Goal: Find contact information: Find contact information

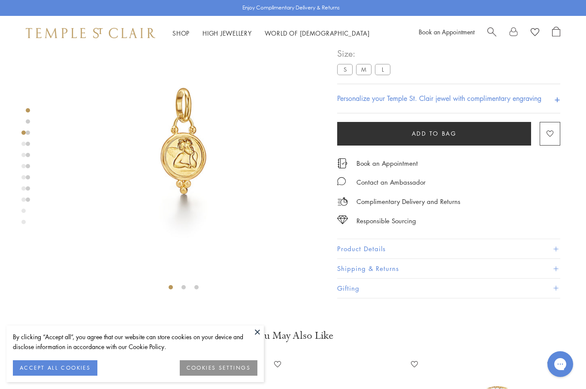
scroll to position [51, 0]
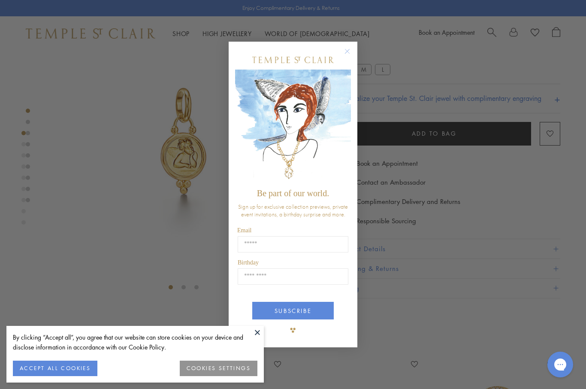
click at [350, 48] on circle "Close dialog" at bounding box center [347, 51] width 10 height 10
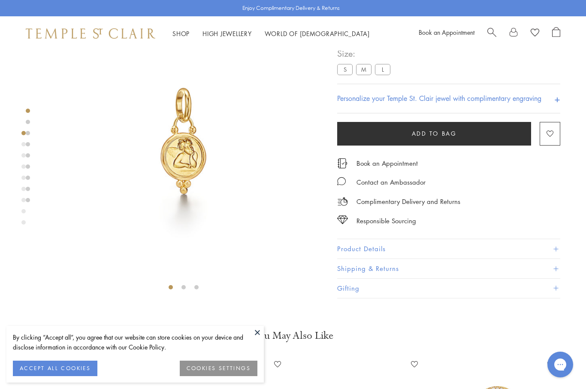
click at [368, 67] on label "M" at bounding box center [363, 69] width 15 height 11
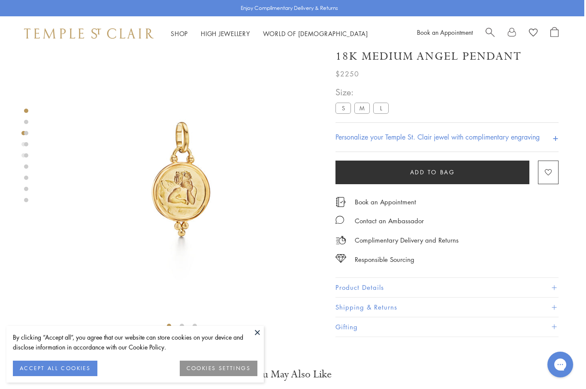
scroll to position [11, 2]
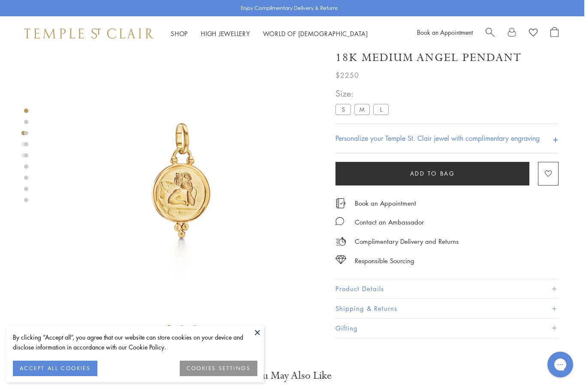
click at [379, 109] on label "L" at bounding box center [380, 109] width 15 height 11
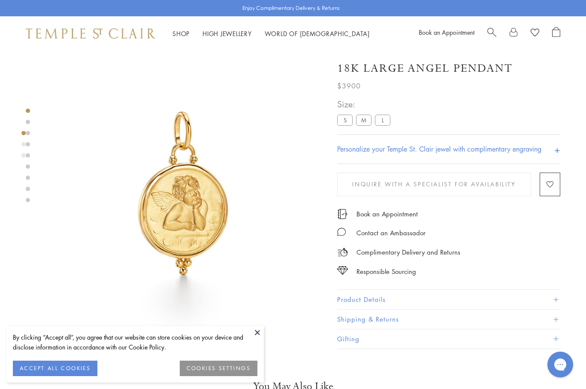
click at [346, 124] on label "S" at bounding box center [344, 120] width 15 height 11
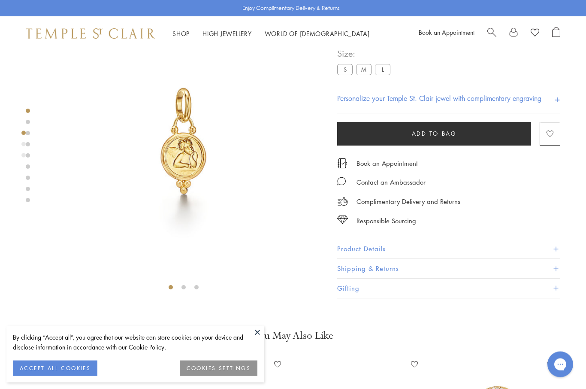
scroll to position [51, 0]
click at [361, 70] on label "M" at bounding box center [363, 69] width 15 height 11
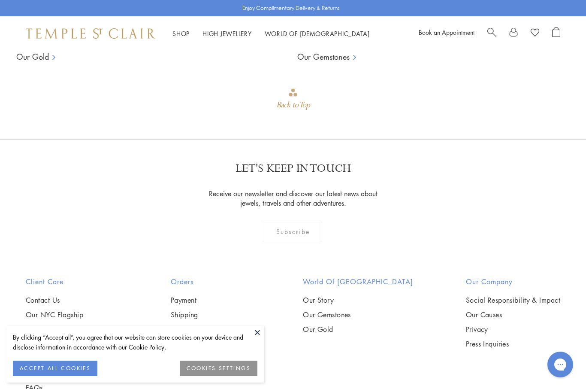
scroll to position [762, 0]
click at [27, 303] on link "Contact Us" at bounding box center [72, 298] width 92 height 9
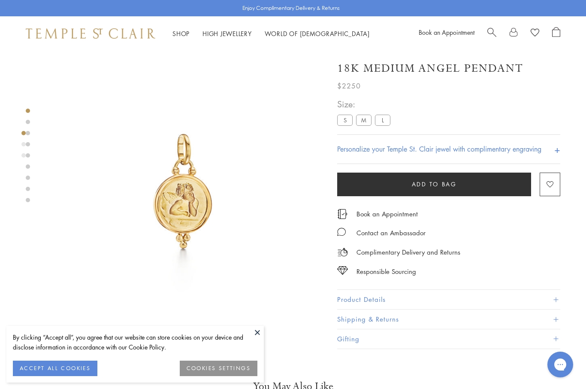
click at [339, 123] on label "S" at bounding box center [344, 120] width 15 height 11
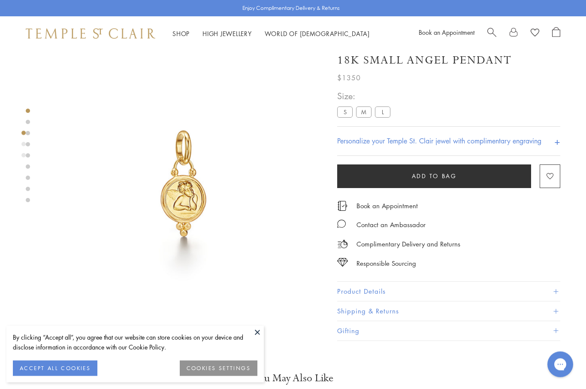
scroll to position [8, 0]
click at [343, 115] on label "S" at bounding box center [344, 112] width 15 height 11
click at [346, 100] on span "Size:" at bounding box center [365, 96] width 57 height 14
click at [351, 108] on label "S" at bounding box center [344, 112] width 15 height 11
click at [346, 112] on label "S" at bounding box center [344, 112] width 15 height 11
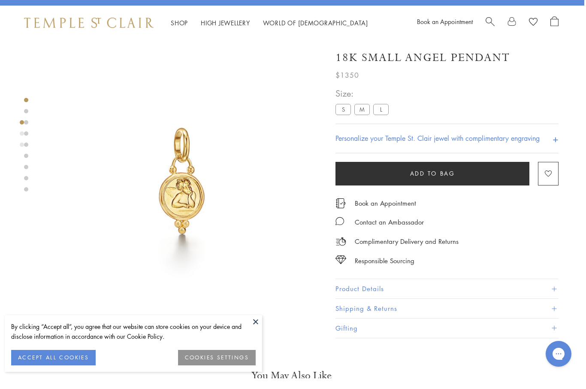
scroll to position [11, 2]
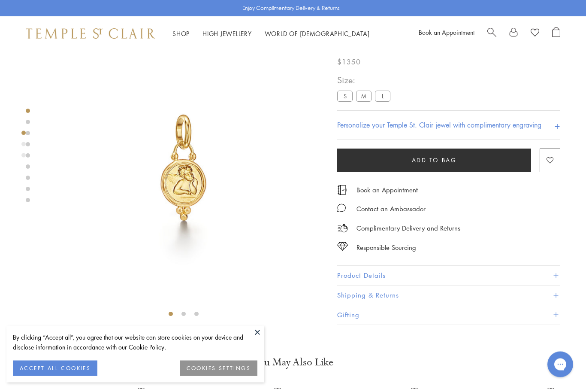
scroll to position [24, 0]
click at [73, 376] on button "ACCEPT ALL COOKIES" at bounding box center [55, 367] width 85 height 15
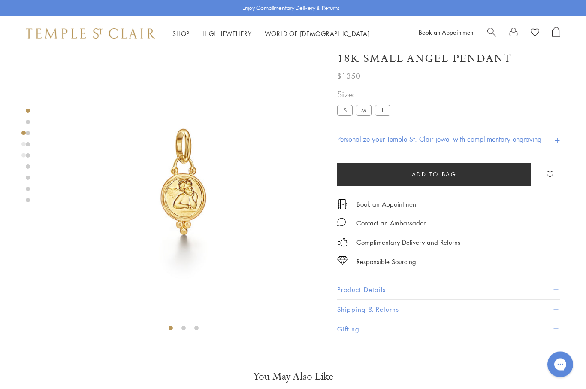
scroll to position [0, 0]
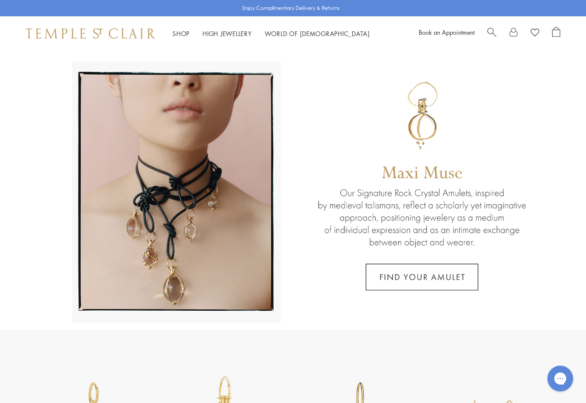
click at [493, 33] on span "Search" at bounding box center [492, 31] width 9 height 9
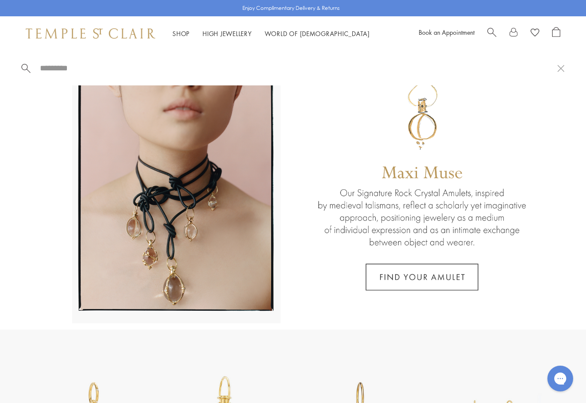
click at [51, 69] on input "search" at bounding box center [298, 68] width 518 height 10
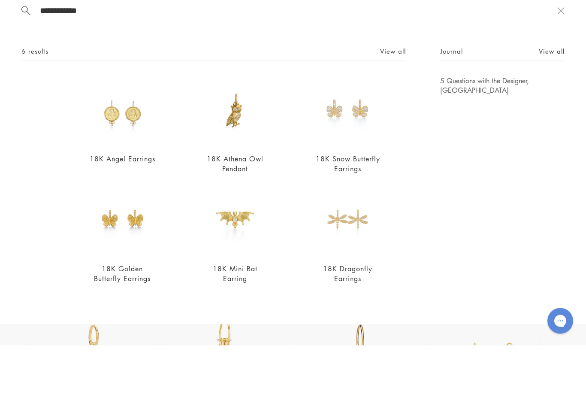
type input "**********"
click at [107, 133] on img at bounding box center [123, 168] width 70 height 70
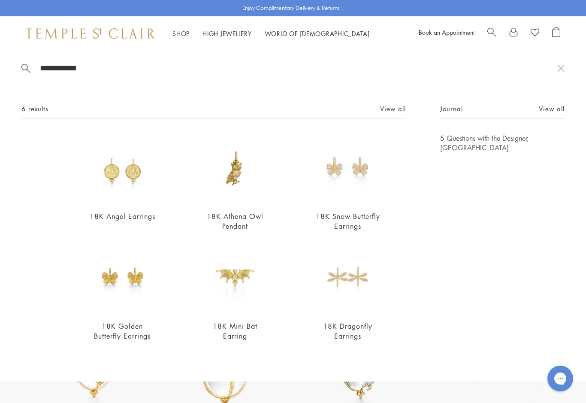
click at [530, 287] on div "Journal View all 5 Questions with the Designer, Temple St. Clair" at bounding box center [502, 228] width 124 height 250
click at [511, 182] on div "Journal View all 5 Questions with the Designer, Temple St. Clair" at bounding box center [502, 228] width 124 height 250
click at [497, 218] on div "Journal View all 5 Questions with the Designer, Temple St. Clair" at bounding box center [502, 228] width 124 height 250
click at [472, 244] on div "Journal View all 5 Questions with the Designer, Temple St. Clair" at bounding box center [502, 228] width 124 height 250
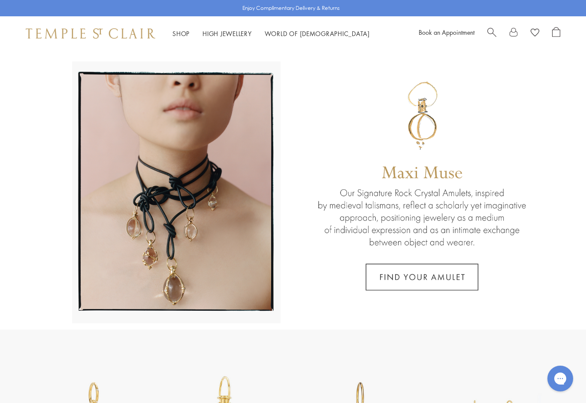
click at [491, 35] on span "Search" at bounding box center [492, 31] width 9 height 9
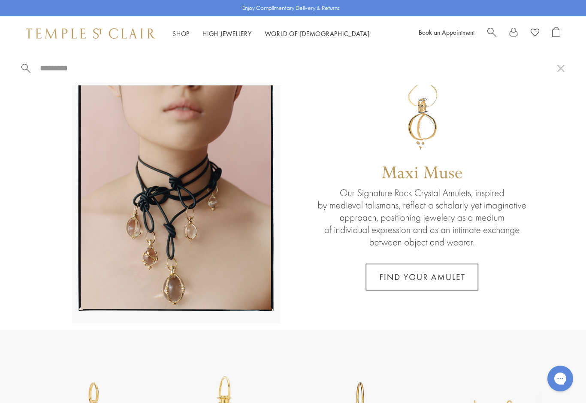
click at [494, 30] on span "Search" at bounding box center [492, 31] width 9 height 9
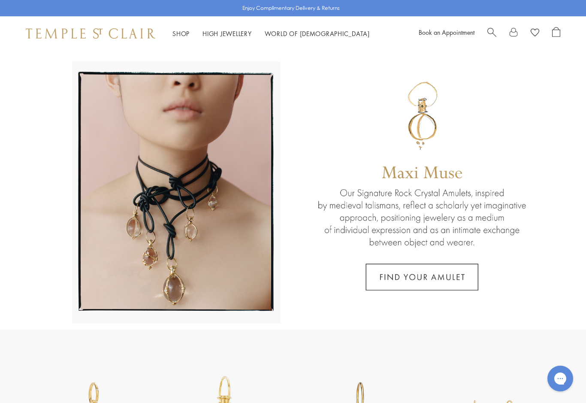
click at [488, 36] on link "Search" at bounding box center [492, 33] width 9 height 13
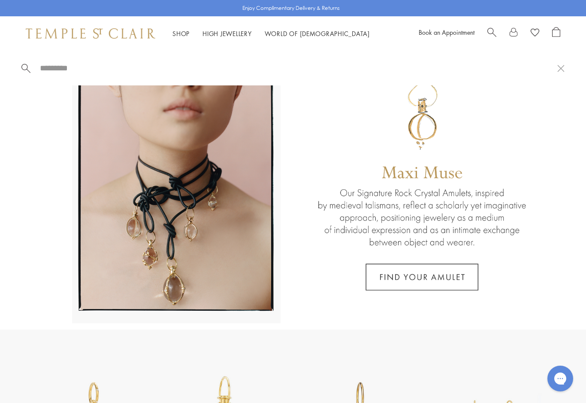
click at [65, 70] on input "search" at bounding box center [298, 68] width 518 height 10
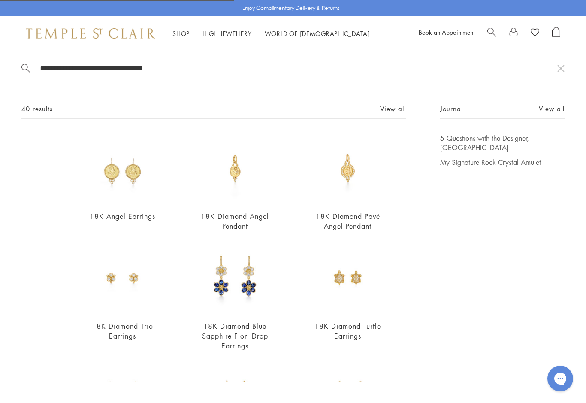
type input "**********"
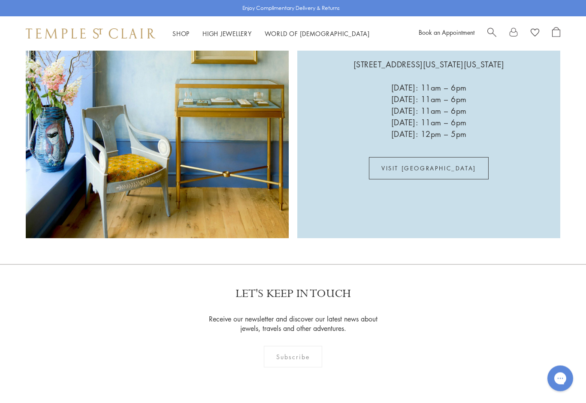
scroll to position [1614, 0]
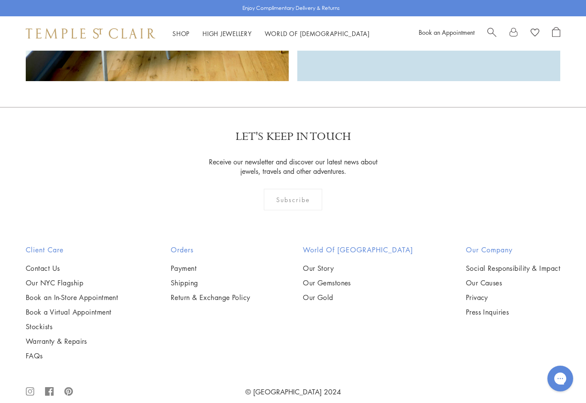
click at [47, 270] on link "Contact Us" at bounding box center [72, 267] width 92 height 9
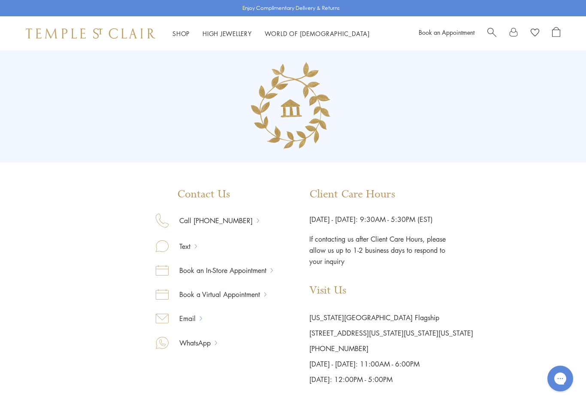
click at [194, 309] on div "Book a Virtual Appointment" at bounding box center [214, 301] width 117 height 24
click at [191, 321] on link "Email" at bounding box center [184, 318] width 31 height 11
